Goal: Task Accomplishment & Management: Manage account settings

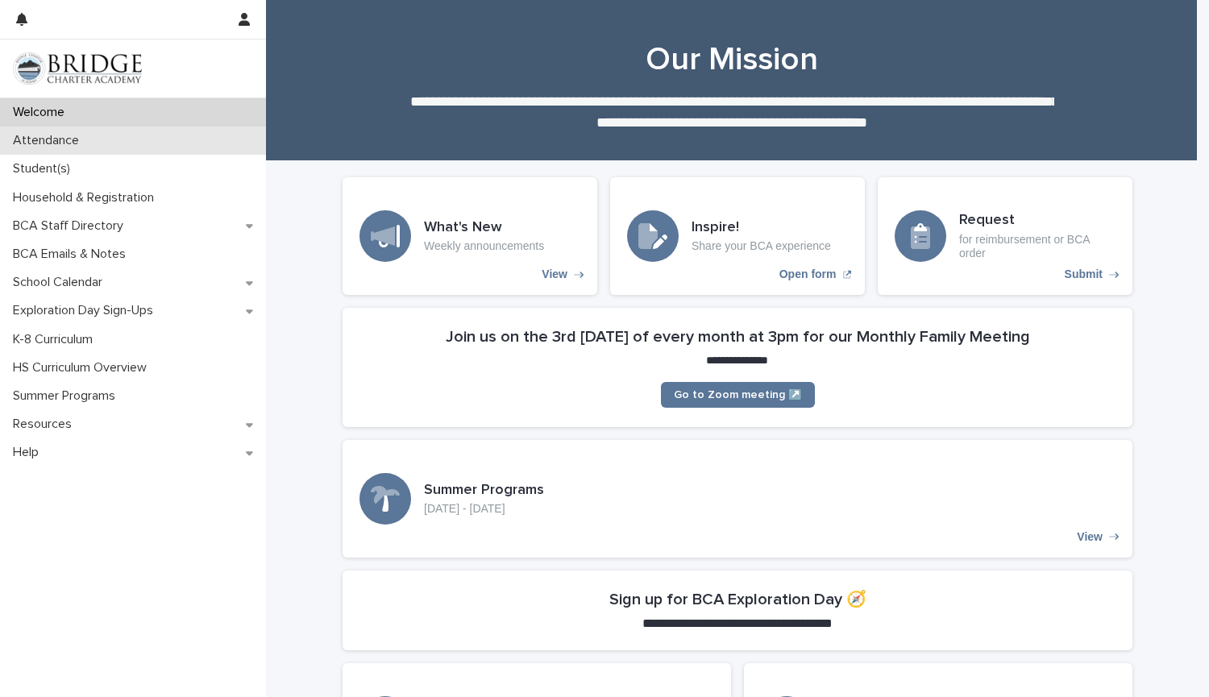
click at [64, 154] on div "Attendance" at bounding box center [133, 141] width 266 height 28
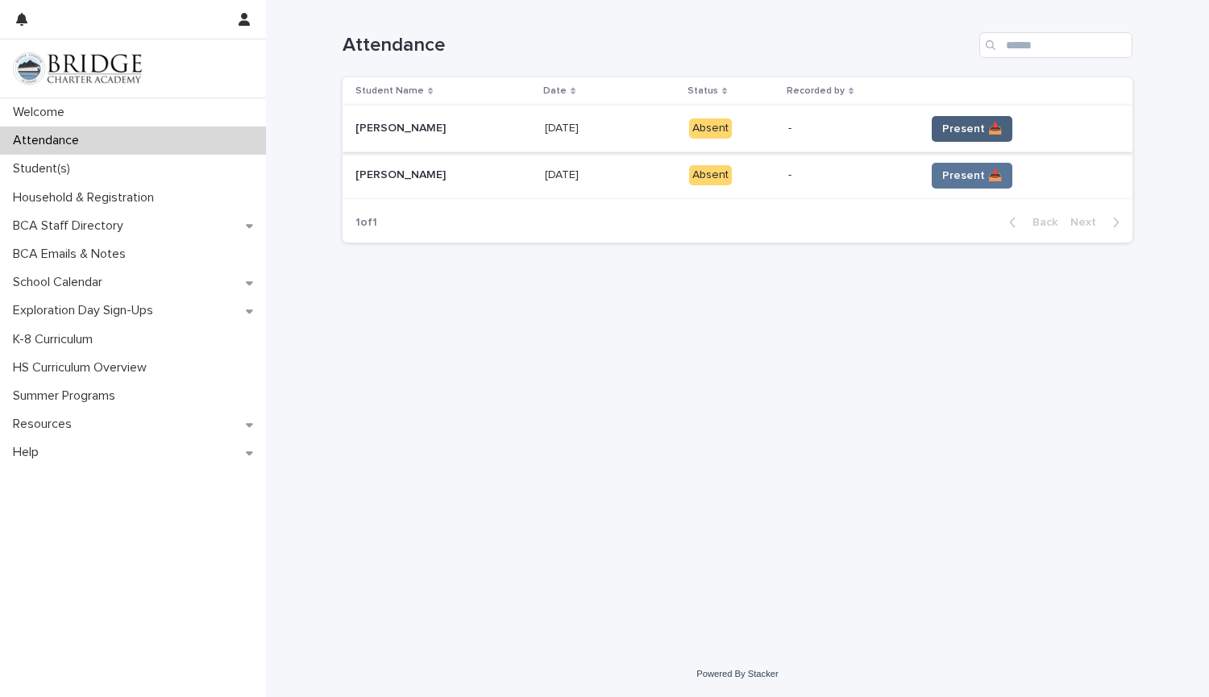
click at [970, 124] on span "Present 📥" at bounding box center [972, 129] width 60 height 16
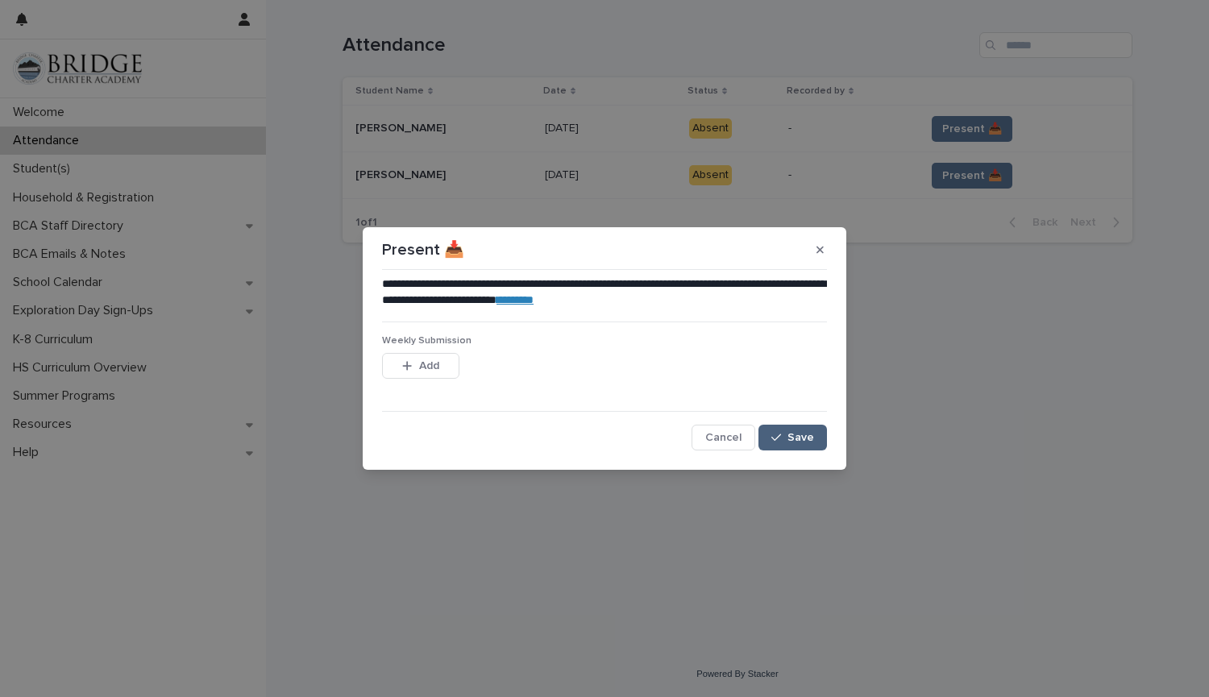
click at [793, 439] on span "Save" at bounding box center [801, 437] width 27 height 11
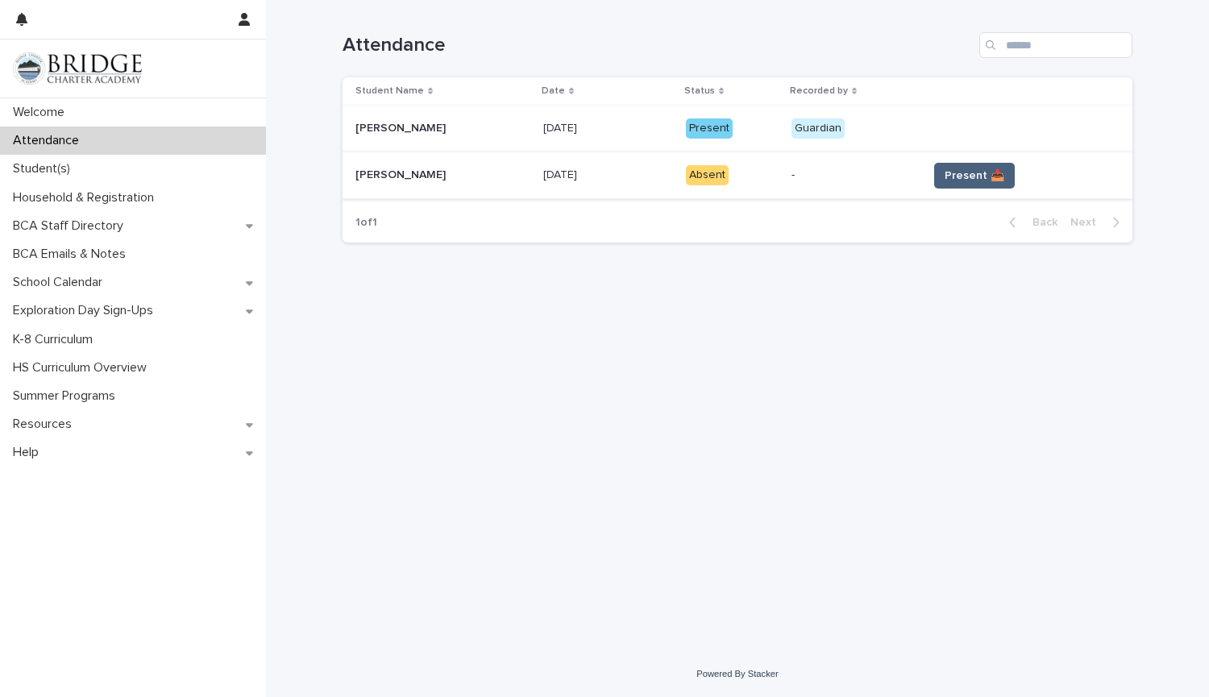
click at [950, 173] on span "Present 📥" at bounding box center [975, 176] width 60 height 16
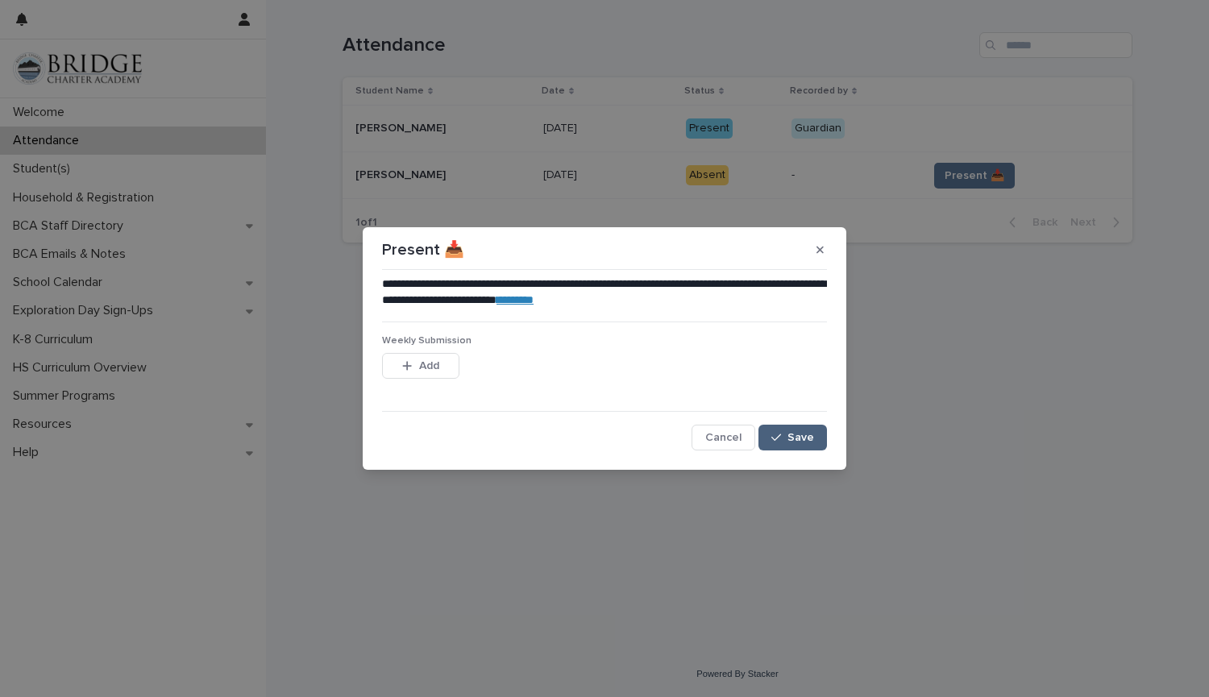
click at [786, 443] on div "button" at bounding box center [780, 437] width 16 height 11
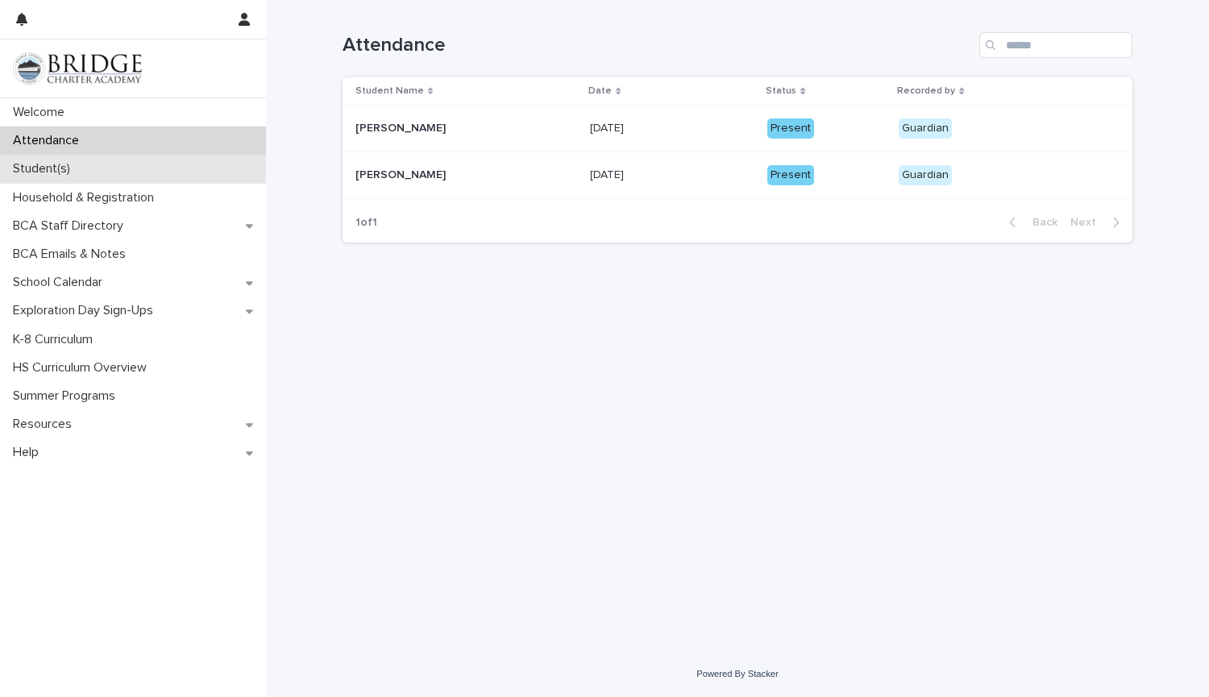
click at [89, 167] on div "Student(s)" at bounding box center [133, 169] width 266 height 28
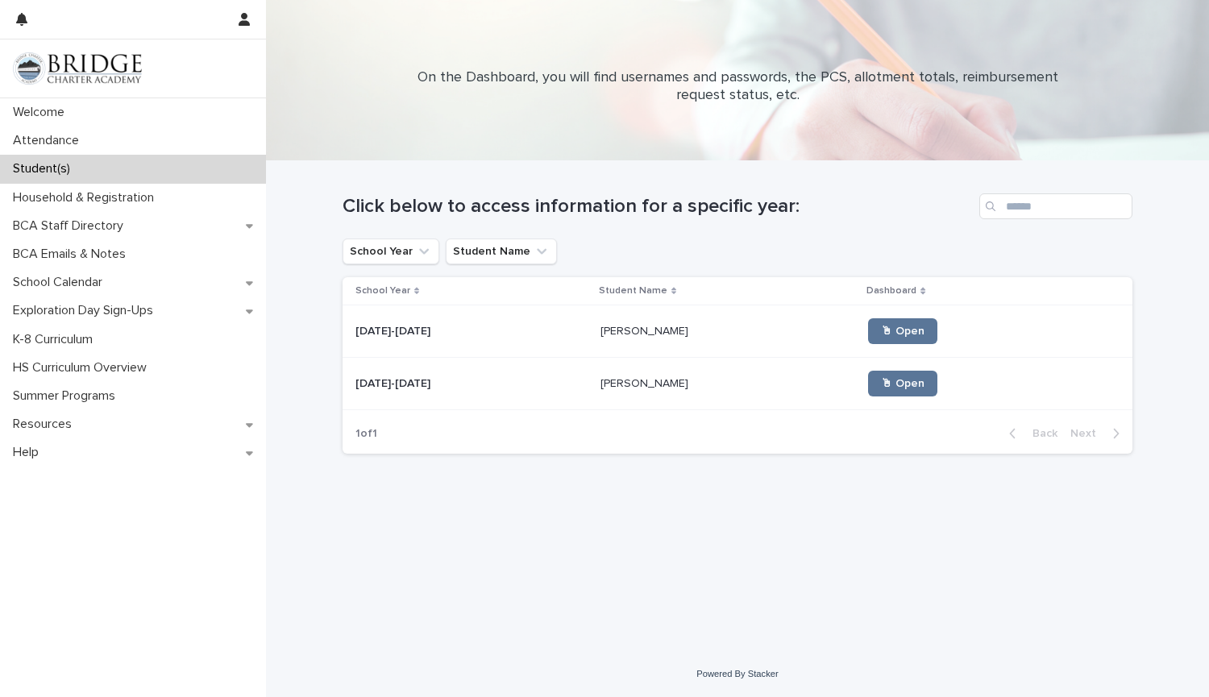
click at [616, 343] on div "[PERSON_NAME] [PERSON_NAME]" at bounding box center [729, 331] width 256 height 27
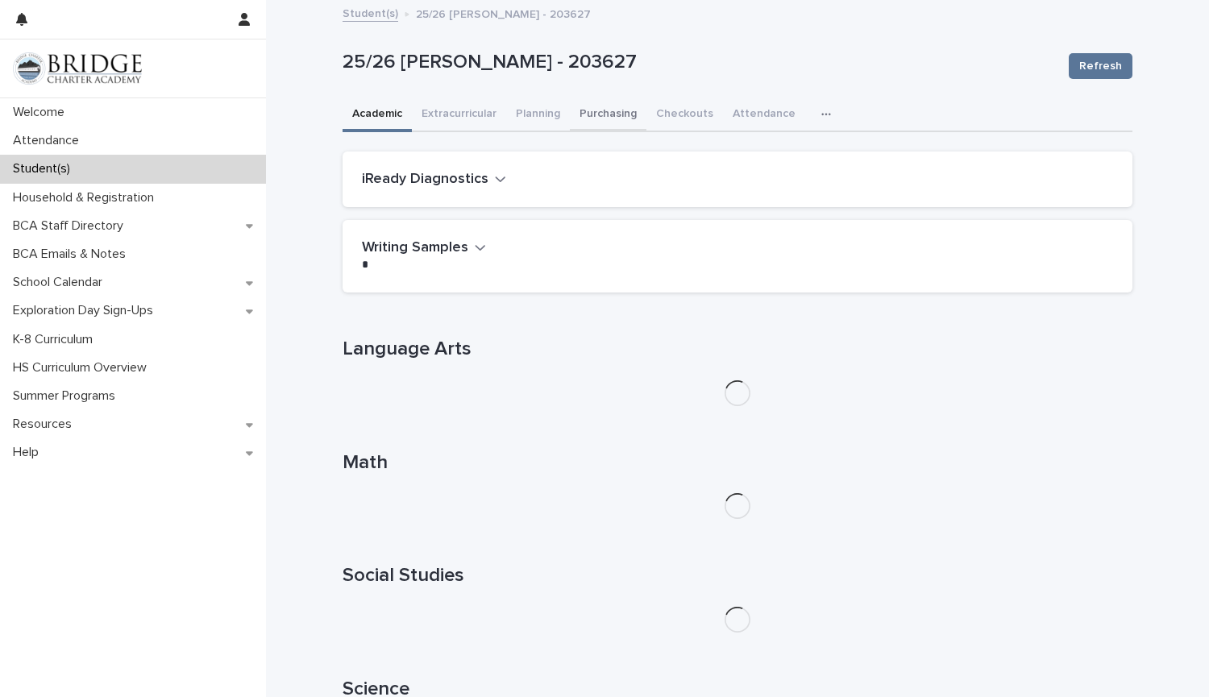
click at [597, 102] on button "Purchasing" at bounding box center [608, 115] width 77 height 34
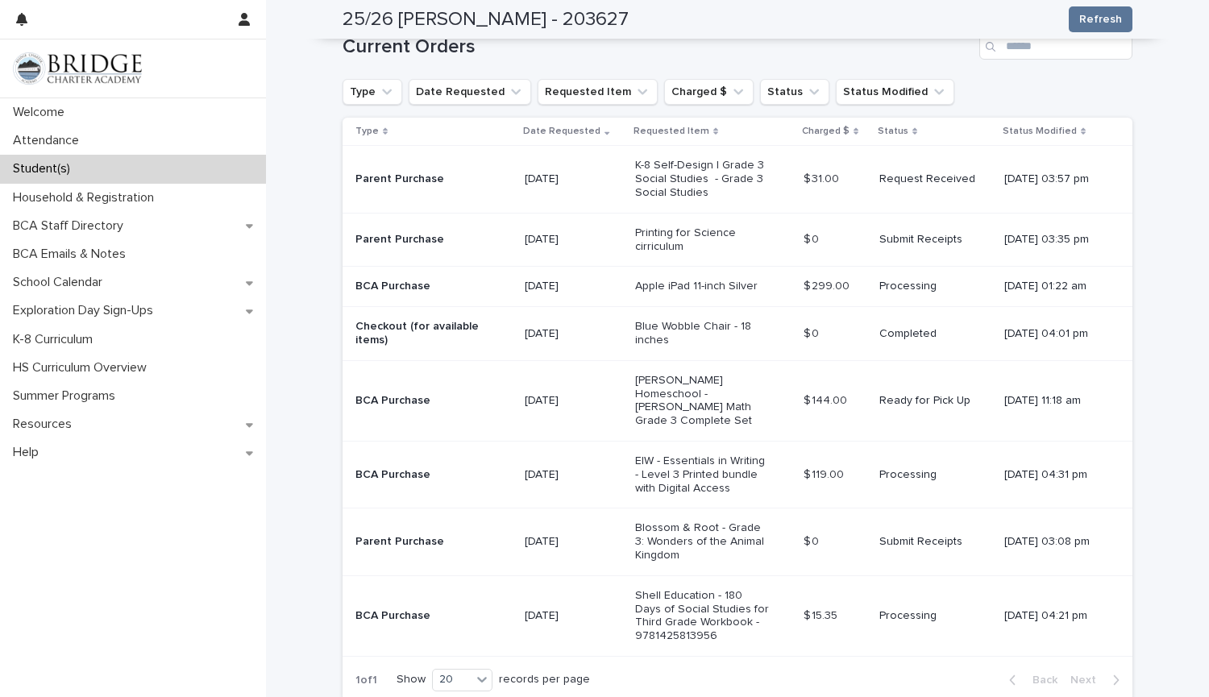
scroll to position [381, 0]
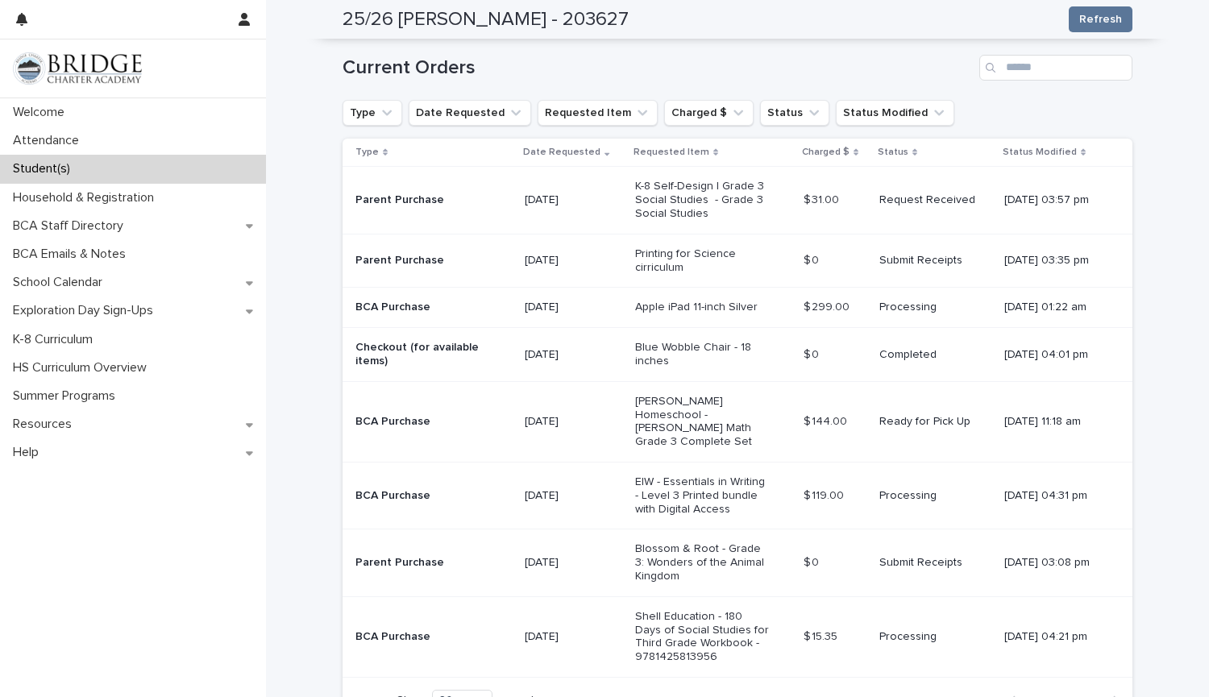
click at [701, 207] on p "K-8 Self-Design | Grade 3 Social Studies - Grade 3 Social Studies" at bounding box center [702, 200] width 135 height 40
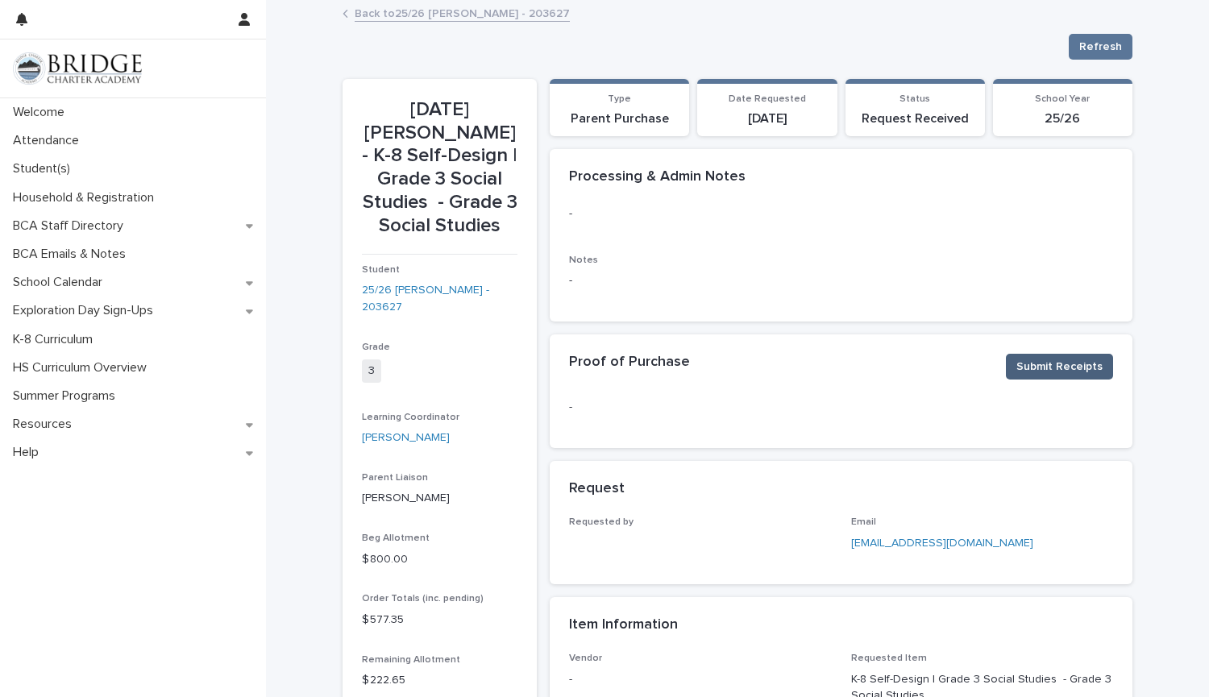
click at [1079, 366] on span "Submit Receipts" at bounding box center [1060, 367] width 86 height 16
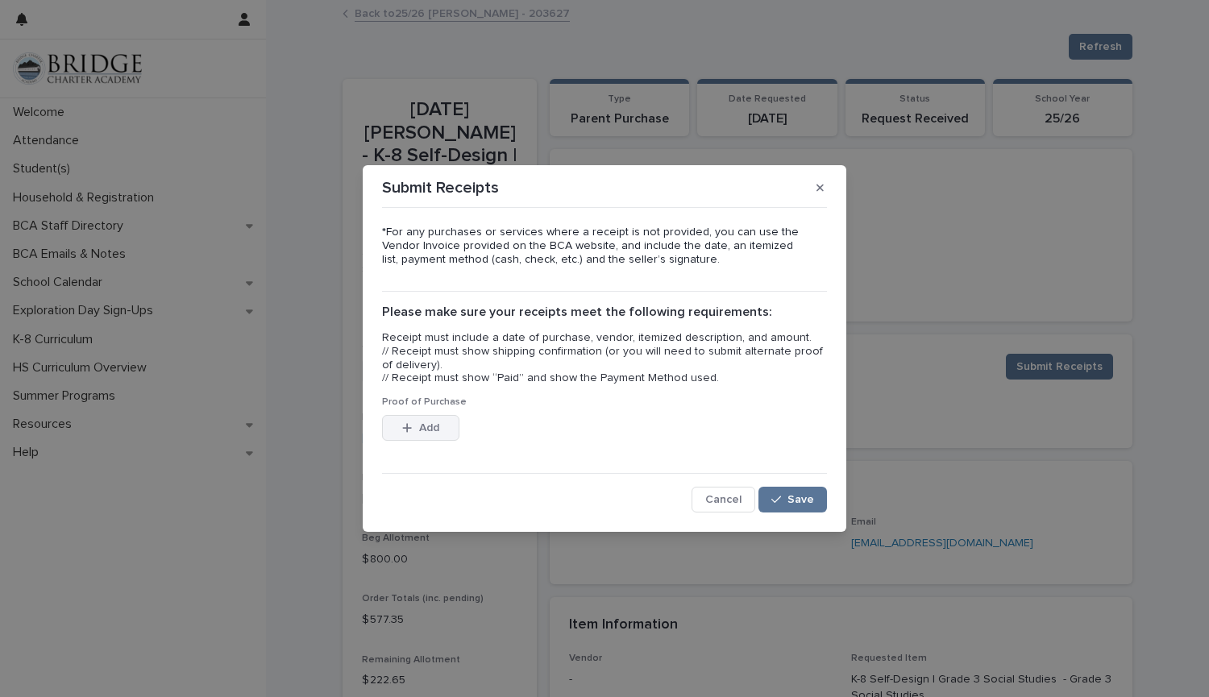
click at [412, 434] on button "Add" at bounding box center [420, 428] width 77 height 26
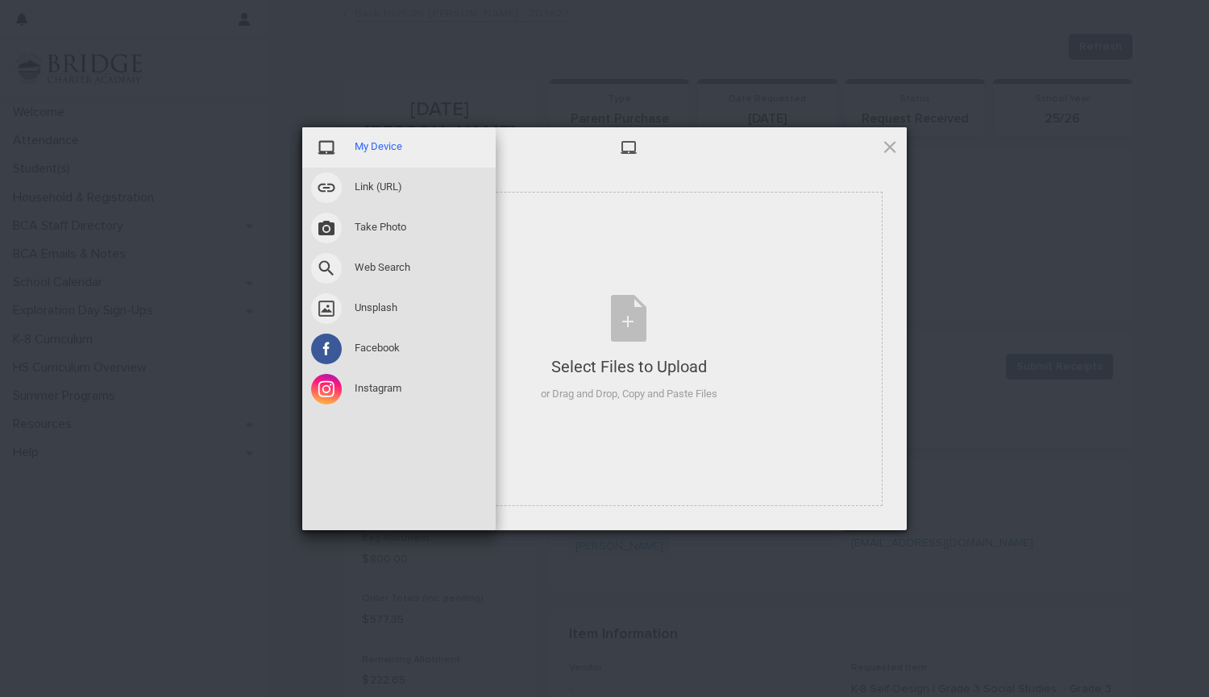
click at [376, 149] on span "My Device" at bounding box center [379, 146] width 48 height 15
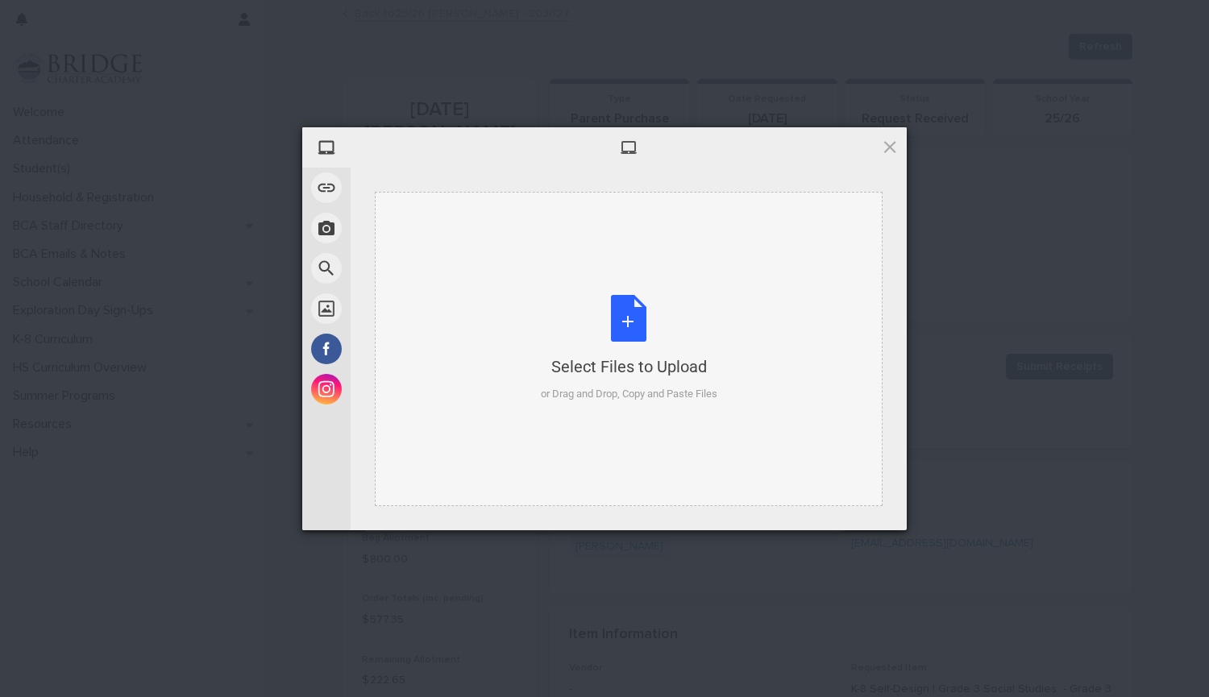
click at [648, 324] on div "Select Files to Upload or Drag and Drop, Copy and Paste Files" at bounding box center [629, 348] width 177 height 107
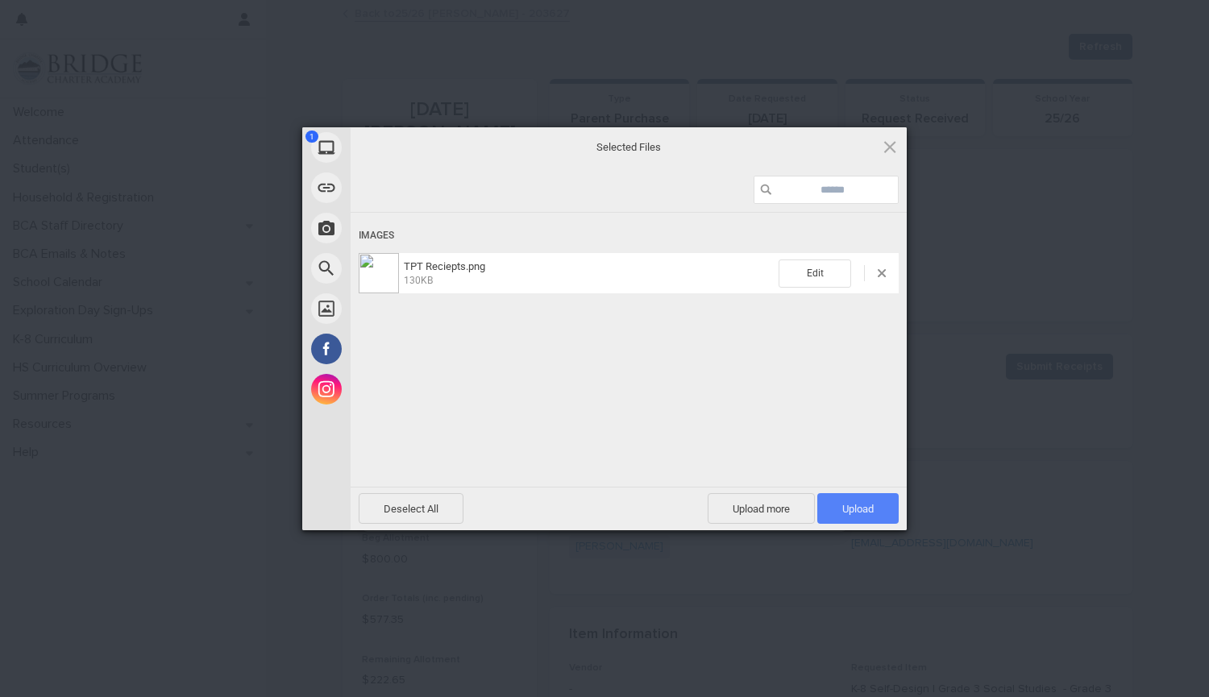
click at [841, 520] on span "Upload 1" at bounding box center [857, 508] width 81 height 31
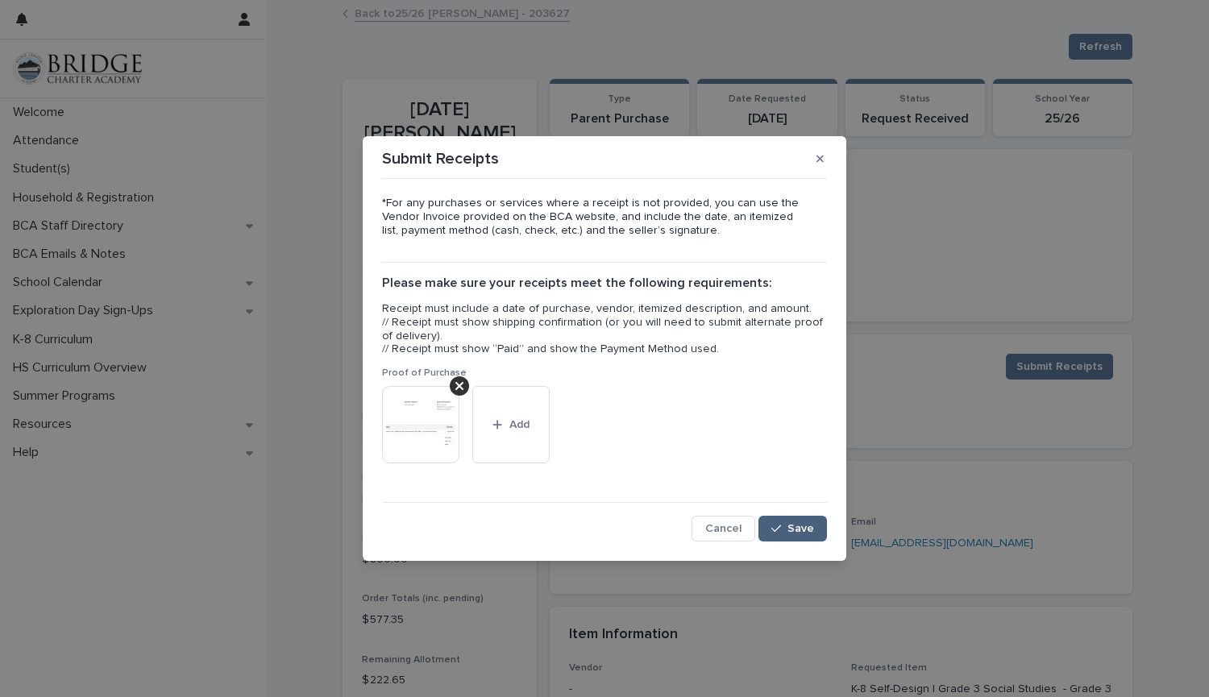
click at [812, 527] on span "Save" at bounding box center [801, 528] width 27 height 11
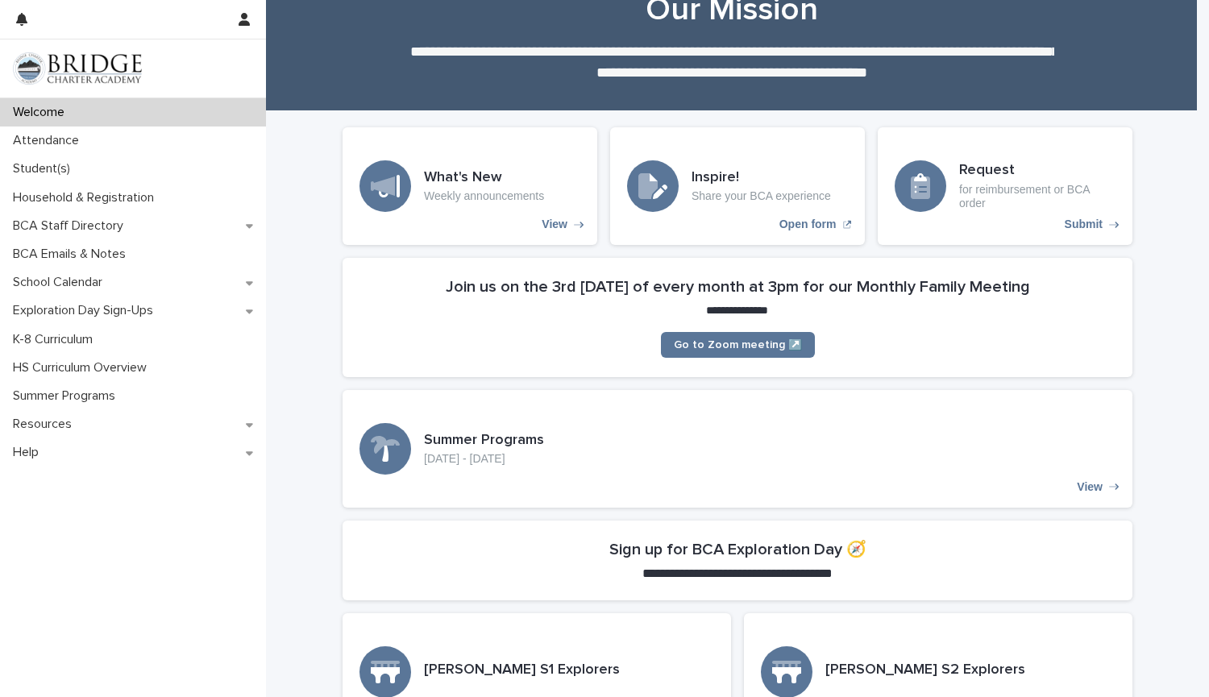
scroll to position [51, 0]
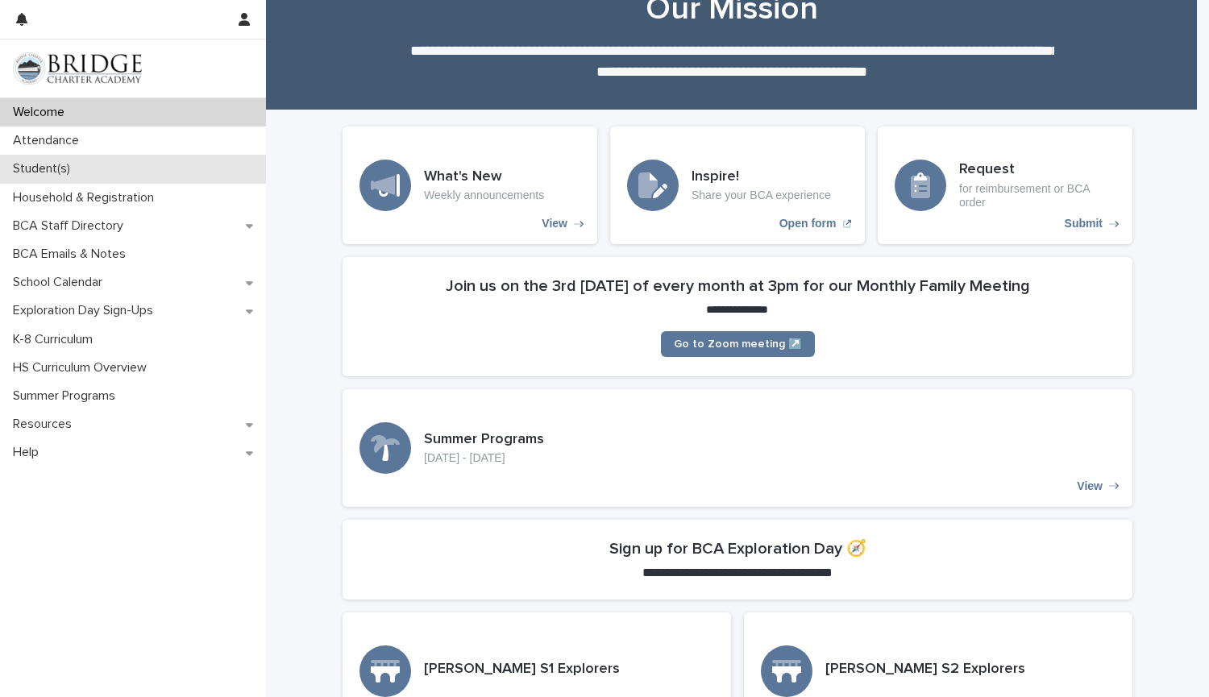
click at [136, 173] on div "Student(s)" at bounding box center [133, 169] width 266 height 28
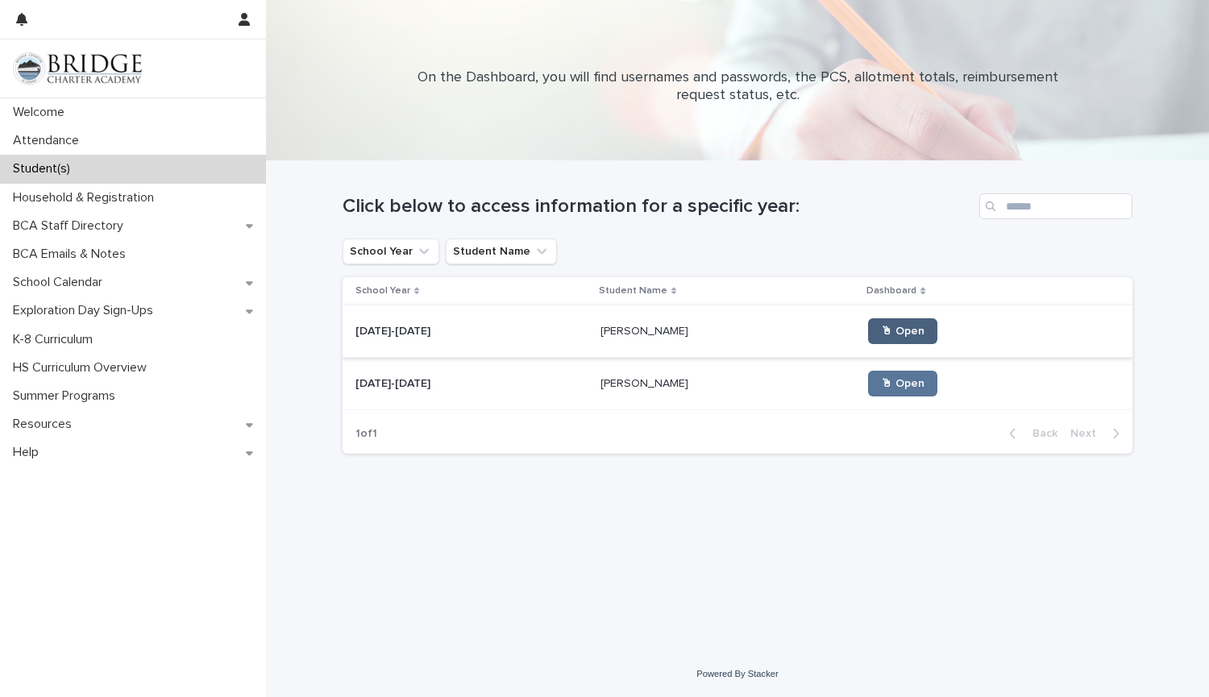
click at [868, 335] on link "🖱 Open" at bounding box center [902, 331] width 69 height 26
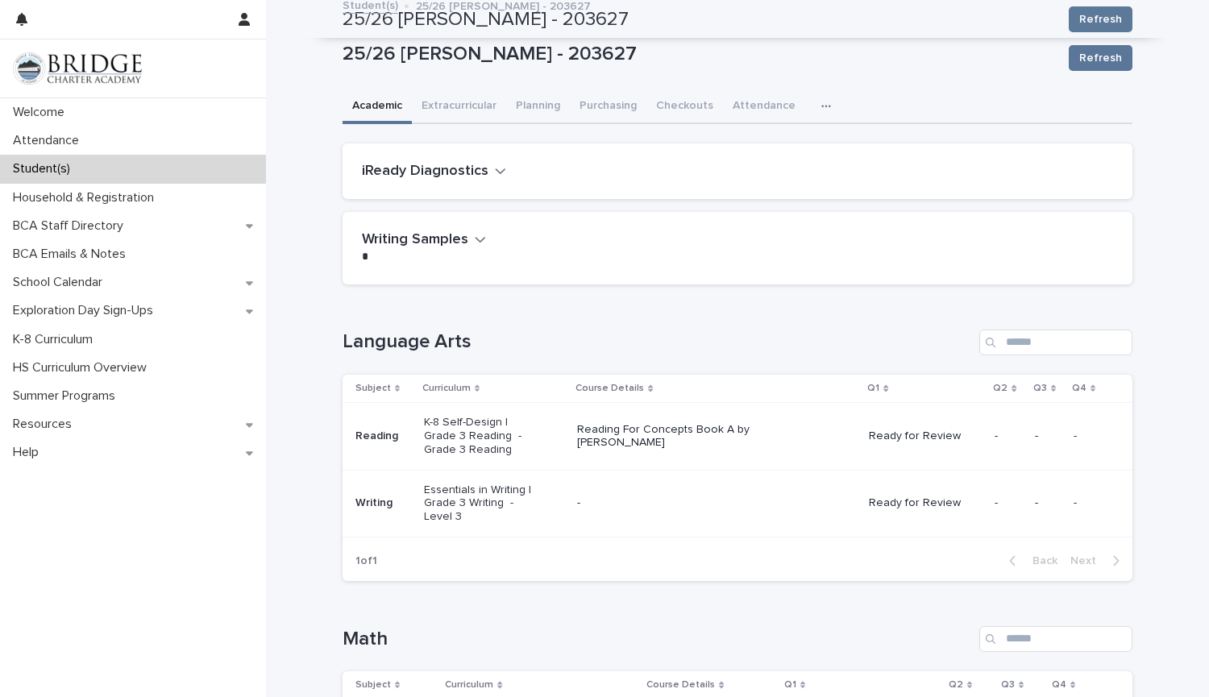
scroll to position [6, 0]
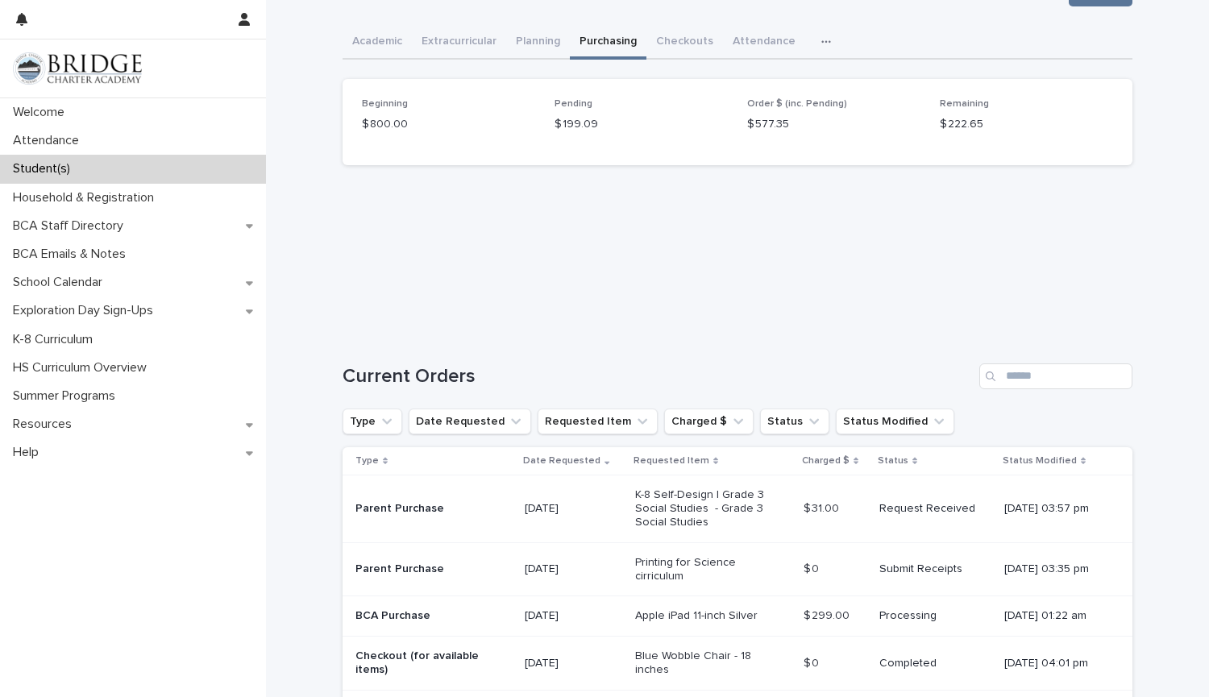
scroll to position [88, 0]
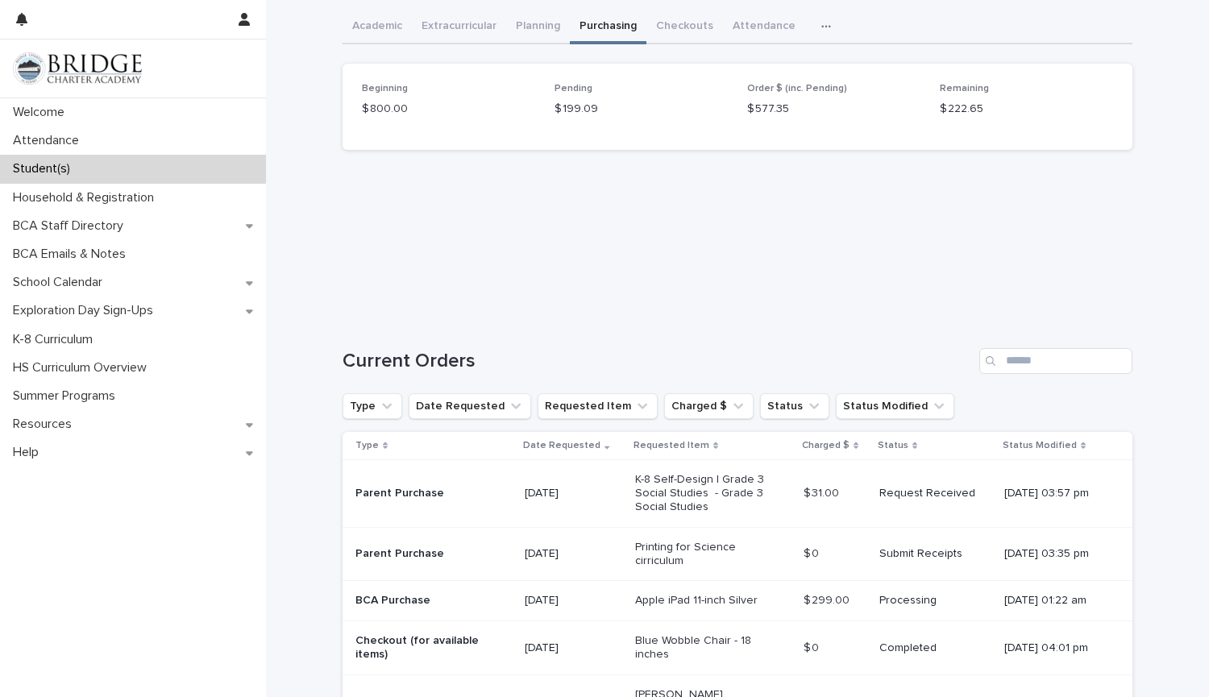
click at [80, 164] on p "Student(s)" at bounding box center [44, 168] width 77 height 15
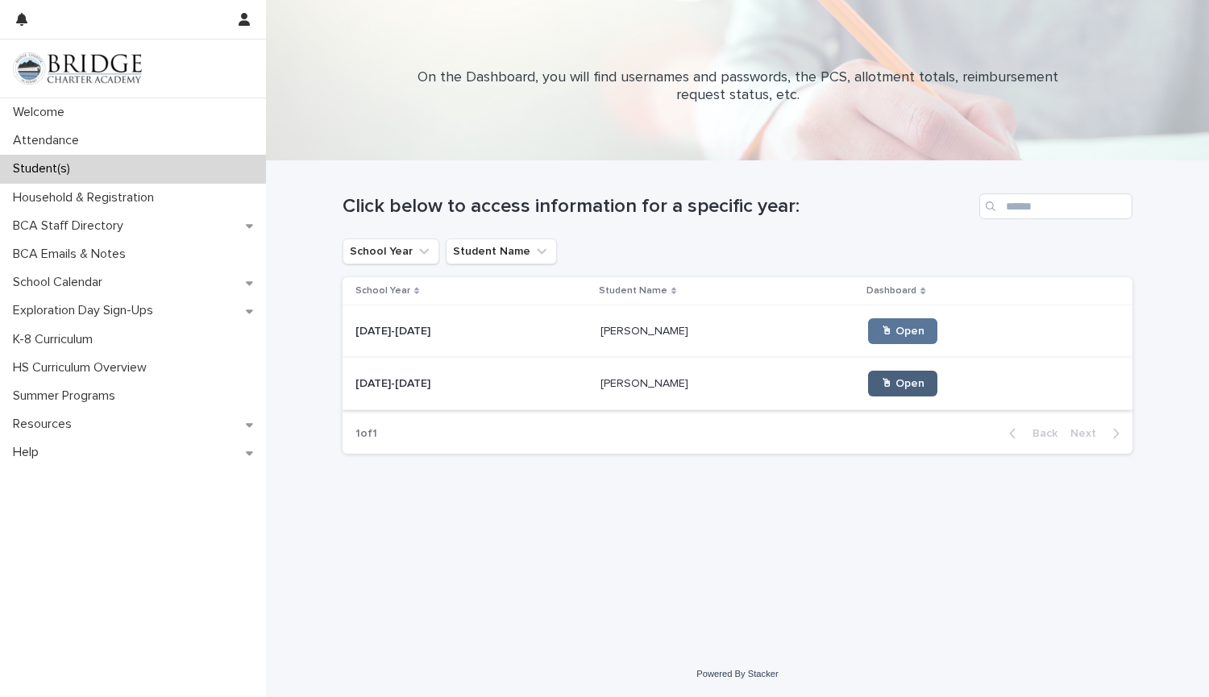
click at [881, 384] on span "🖱 Open" at bounding box center [903, 383] width 44 height 11
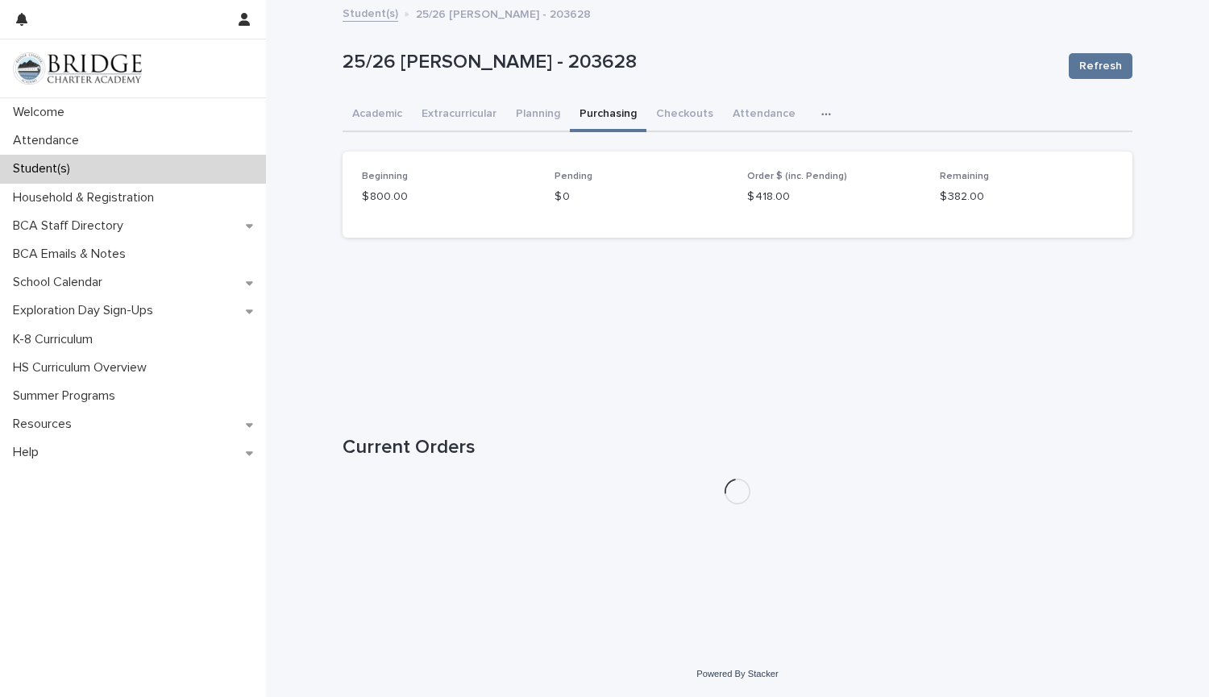
click at [624, 110] on button "Purchasing" at bounding box center [608, 115] width 77 height 34
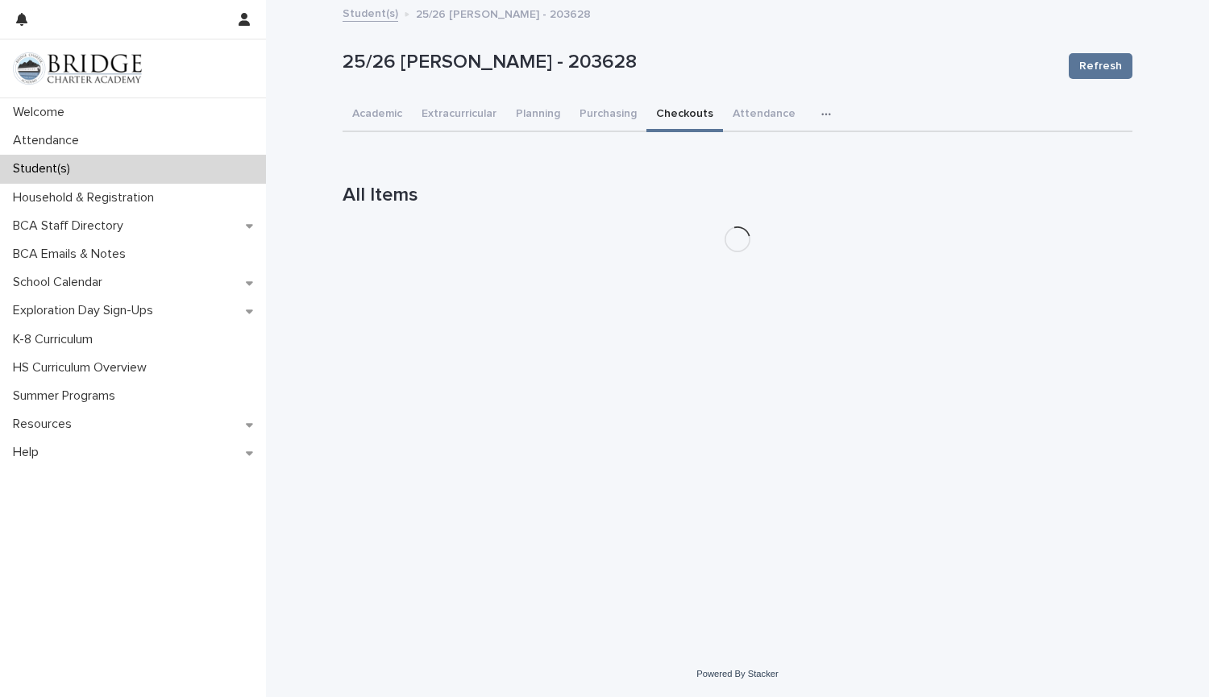
click at [684, 121] on button "Checkouts" at bounding box center [685, 115] width 77 height 34
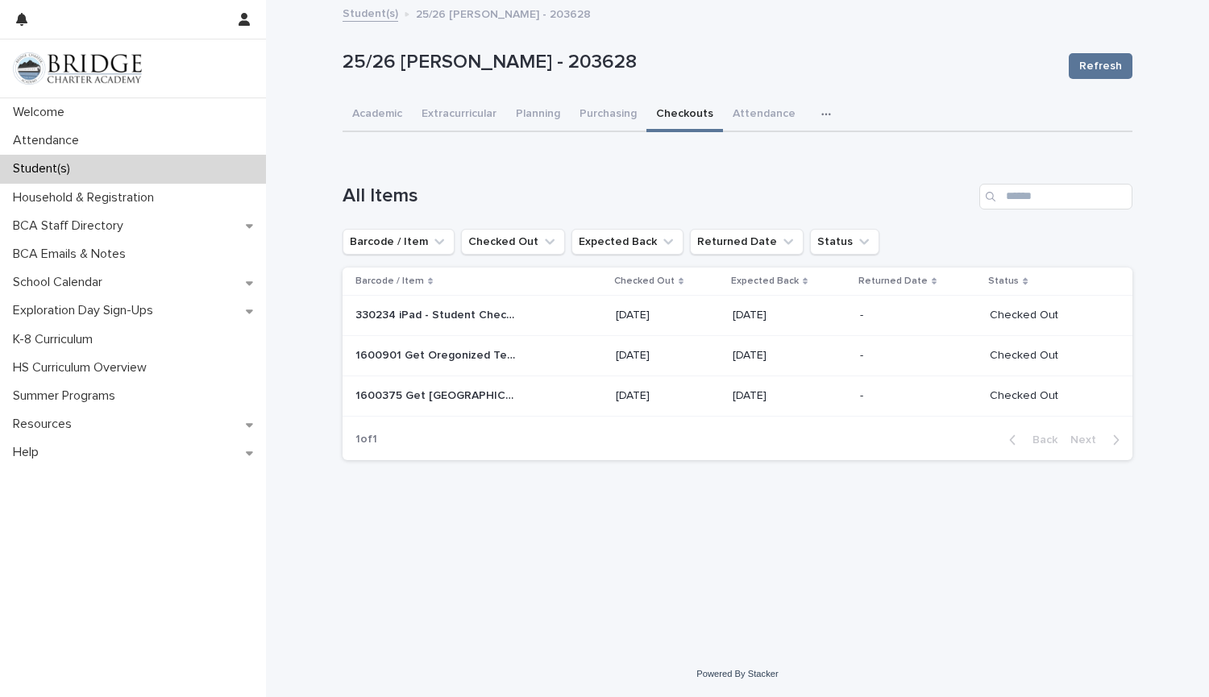
click at [648, 319] on p "09/04/2025" at bounding box center [668, 316] width 104 height 14
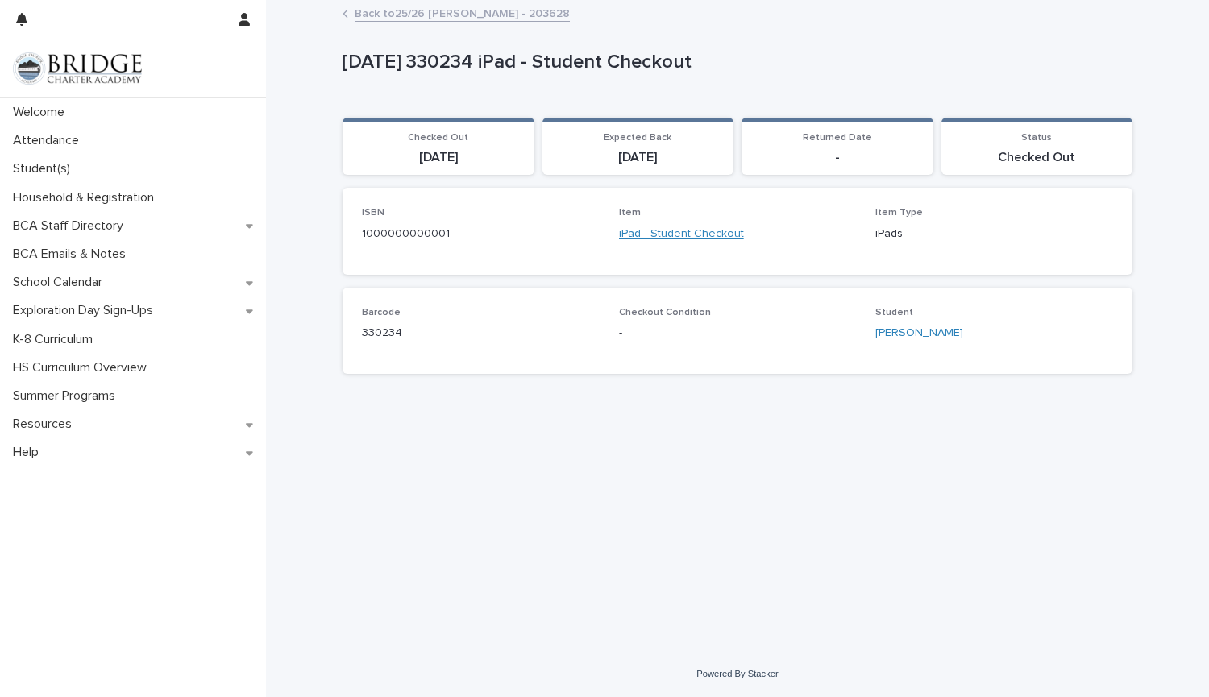
click at [707, 231] on link "iPad - Student Checkout" at bounding box center [681, 234] width 125 height 17
